Goal: Task Accomplishment & Management: Manage account settings

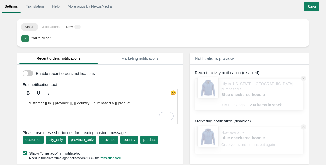
click at [31, 73] on span at bounding box center [28, 73] width 11 height 6
click at [23, 71] on input "checkbox" at bounding box center [23, 71] width 0 height 0
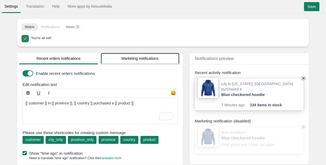
click at [128, 58] on link "Marketing notifications" at bounding box center [140, 58] width 79 height 11
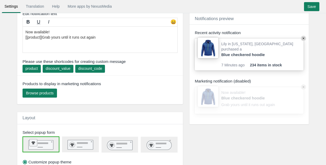
scroll to position [97, 0]
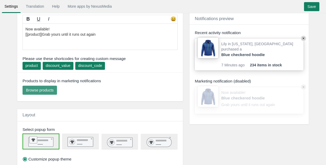
click at [48, 91] on span "Browse products" at bounding box center [40, 90] width 28 height 4
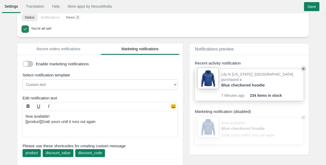
scroll to position [3, 0]
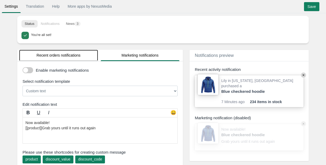
click at [66, 56] on link "Recent orders notifications" at bounding box center [58, 55] width 79 height 11
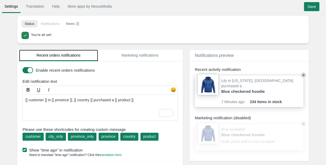
scroll to position [0, 0]
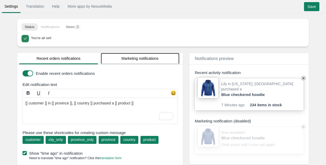
click at [128, 59] on link "Marketing notifications" at bounding box center [140, 58] width 79 height 11
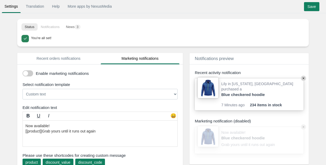
click at [44, 65] on div "Enable marketing notifications Select notification template Now available! [[pr…" at bounding box center [99, 130] width 165 height 130
click at [49, 56] on link "Recent orders notifications" at bounding box center [58, 58] width 79 height 11
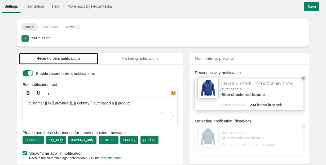
drag, startPoint x: 36, startPoint y: 53, endPoint x: 78, endPoint y: 61, distance: 42.8
click at [78, 61] on link "Recent orders notifications" at bounding box center [58, 58] width 79 height 11
click at [73, 61] on link "Recent orders notifications" at bounding box center [58, 58] width 79 height 11
click at [73, 58] on link "Recent orders notifications" at bounding box center [58, 58] width 79 height 11
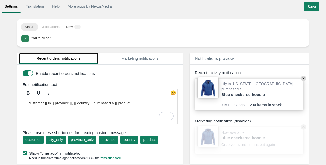
click at [73, 58] on link "Recent orders notifications" at bounding box center [58, 58] width 79 height 11
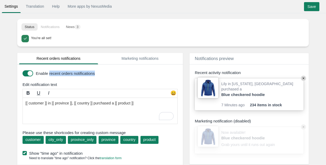
drag, startPoint x: 100, startPoint y: 73, endPoint x: 49, endPoint y: 75, distance: 50.6
click at [49, 75] on label "Enable recent orders notifications" at bounding box center [106, 74] width 140 height 6
copy label "recent orders notifications"
